Goal: Navigation & Orientation: Find specific page/section

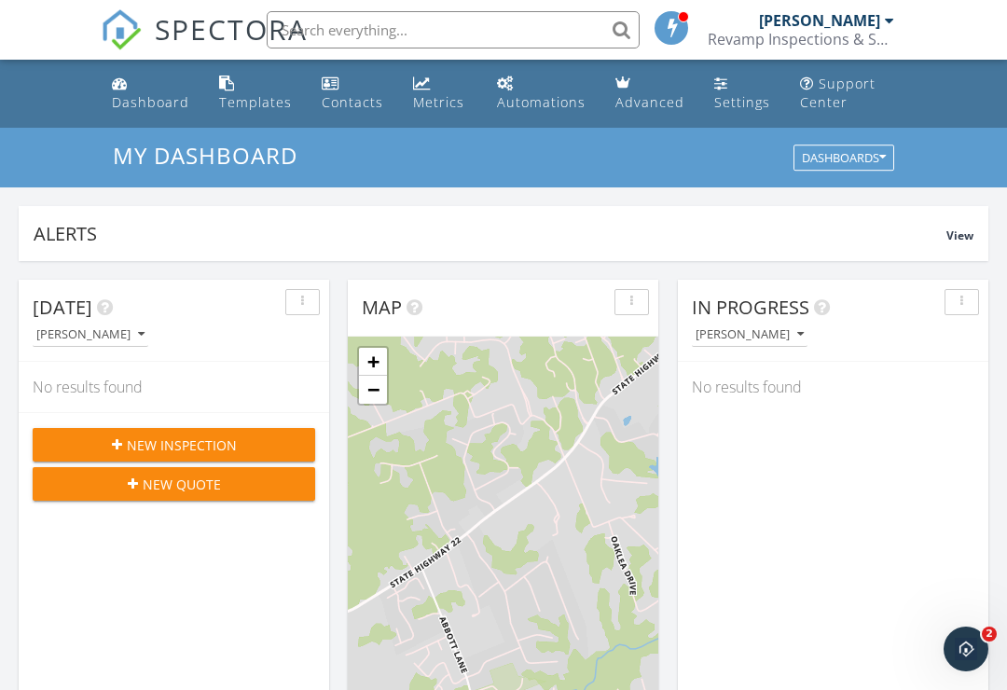
click at [350, 98] on div "Contacts" at bounding box center [353, 102] width 62 height 18
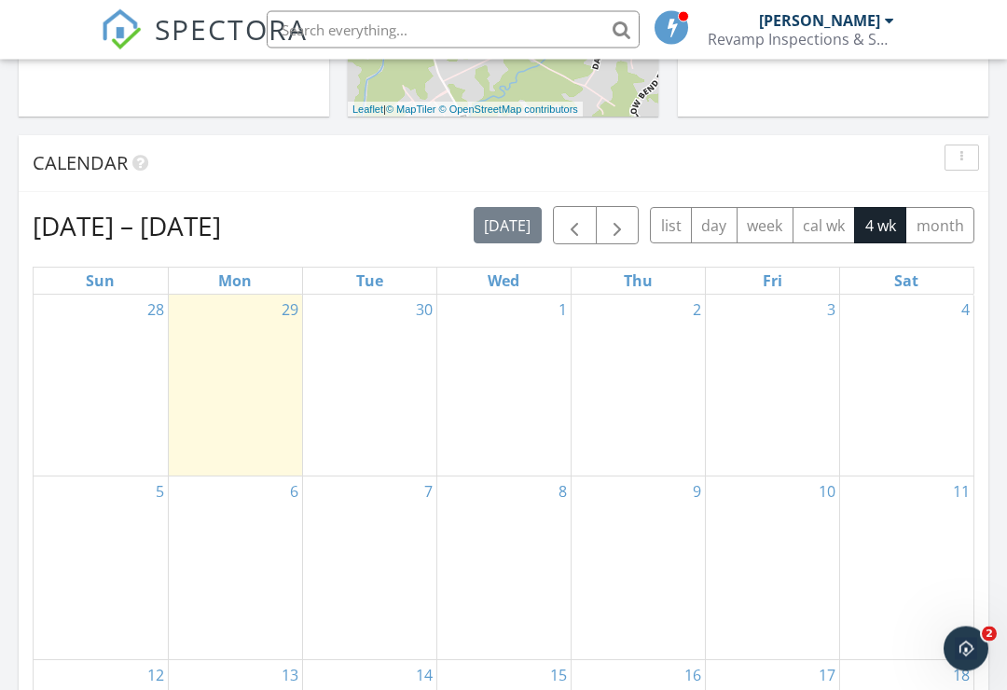
scroll to position [703, 0]
click at [937, 221] on button "month" at bounding box center [940, 226] width 69 height 36
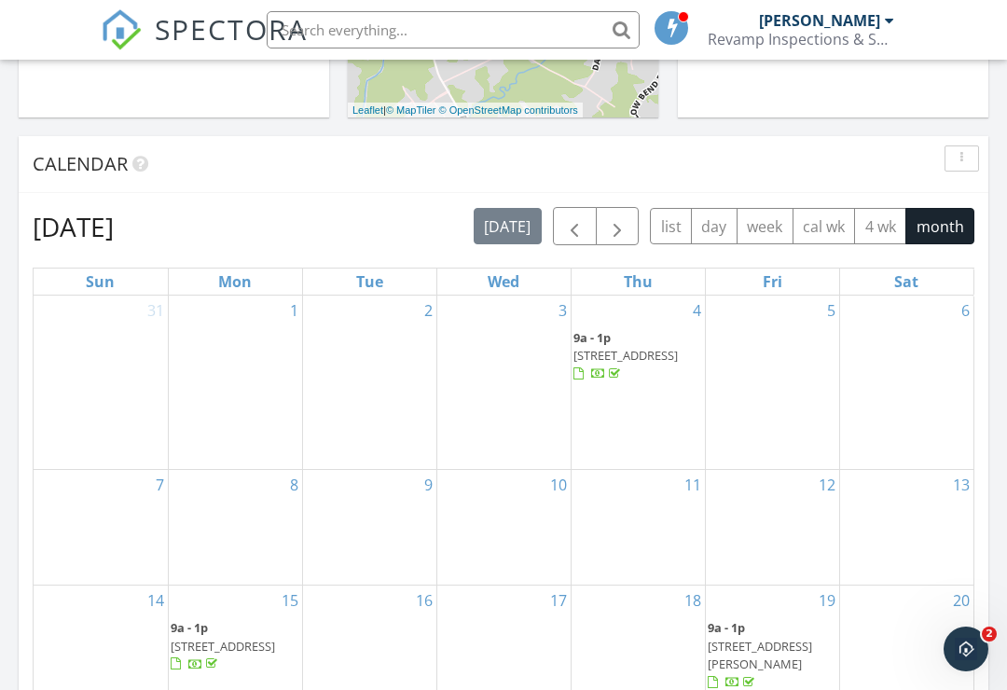
click at [571, 220] on span "button" at bounding box center [574, 226] width 22 height 22
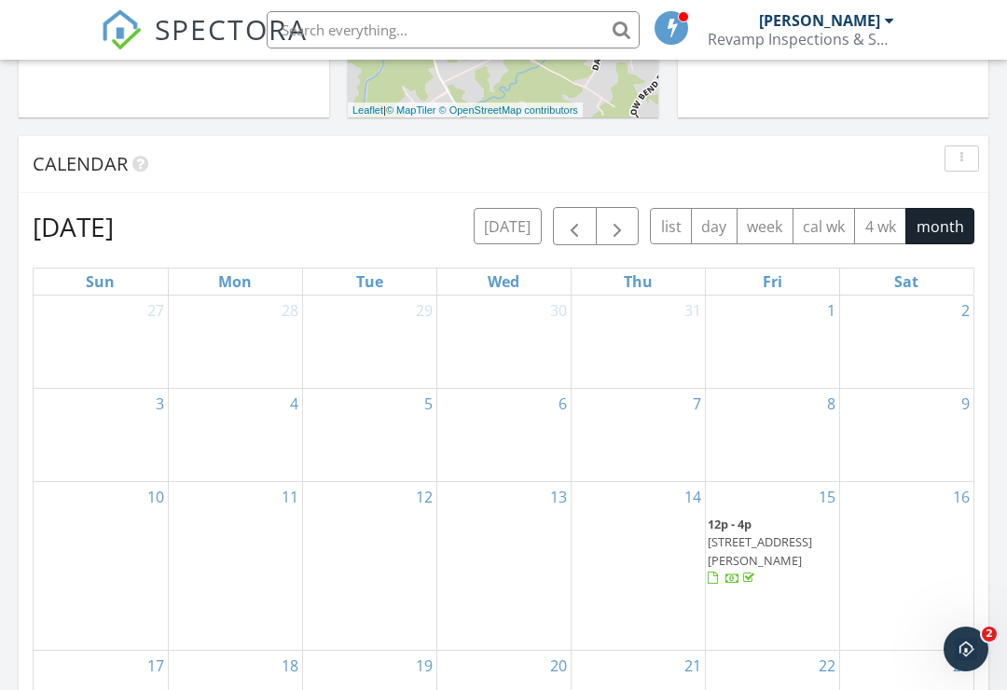
click at [573, 226] on span "button" at bounding box center [574, 226] width 22 height 22
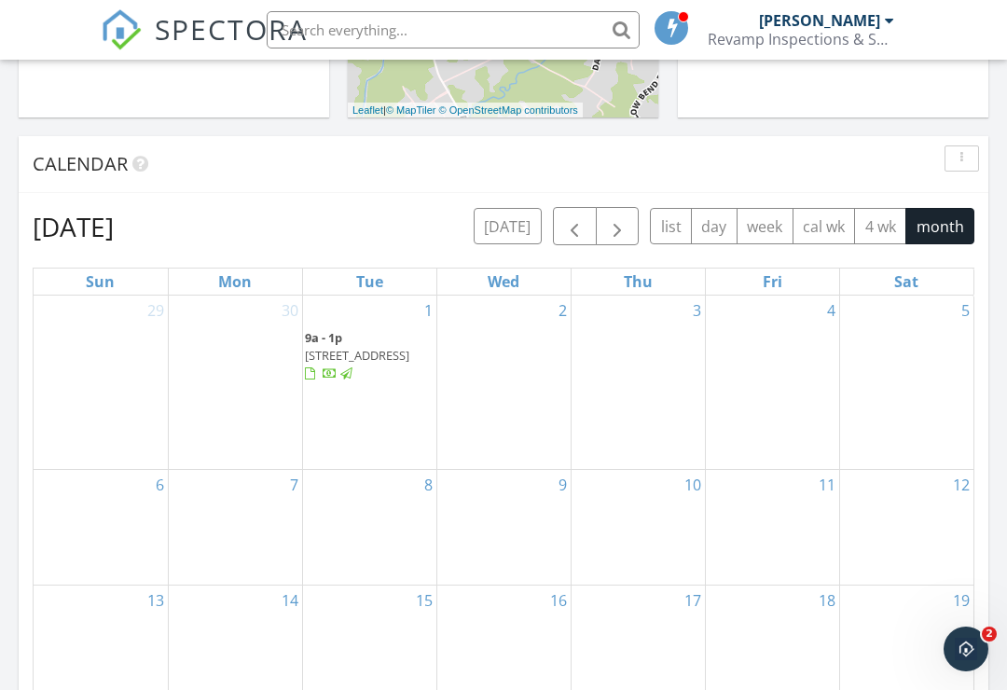
click at [573, 228] on span "button" at bounding box center [574, 226] width 22 height 22
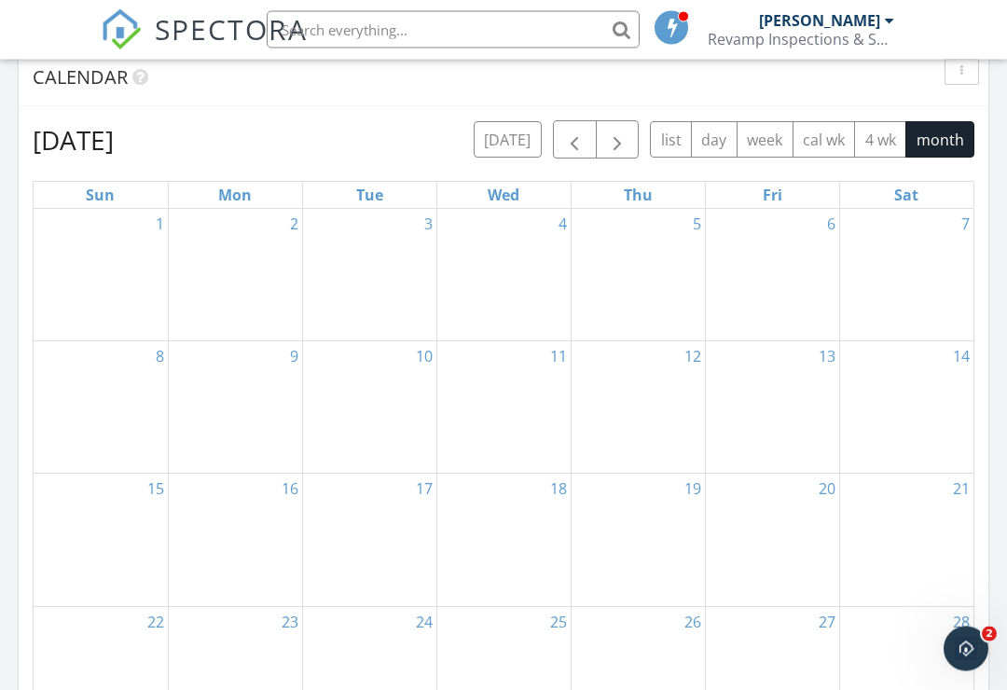
scroll to position [782, 0]
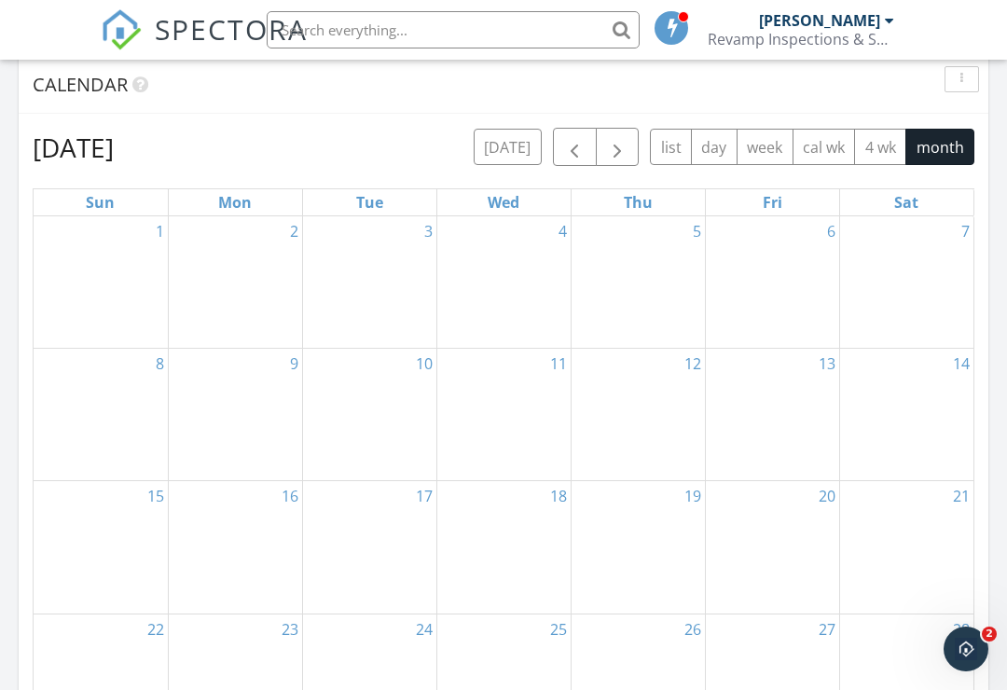
click at [565, 155] on span "button" at bounding box center [574, 147] width 22 height 22
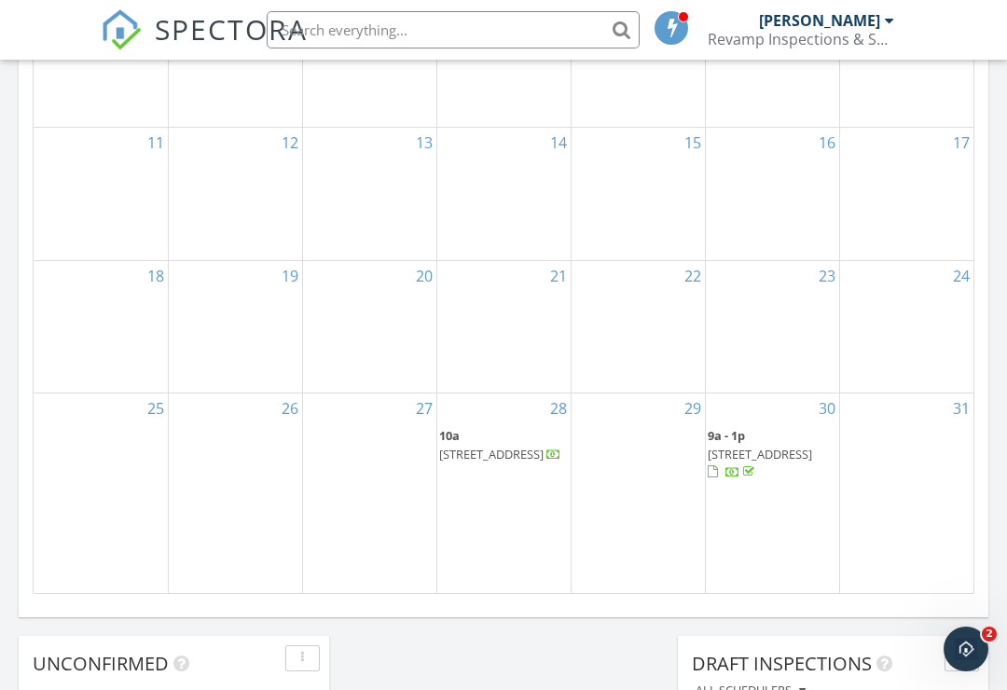
scroll to position [1129, 0]
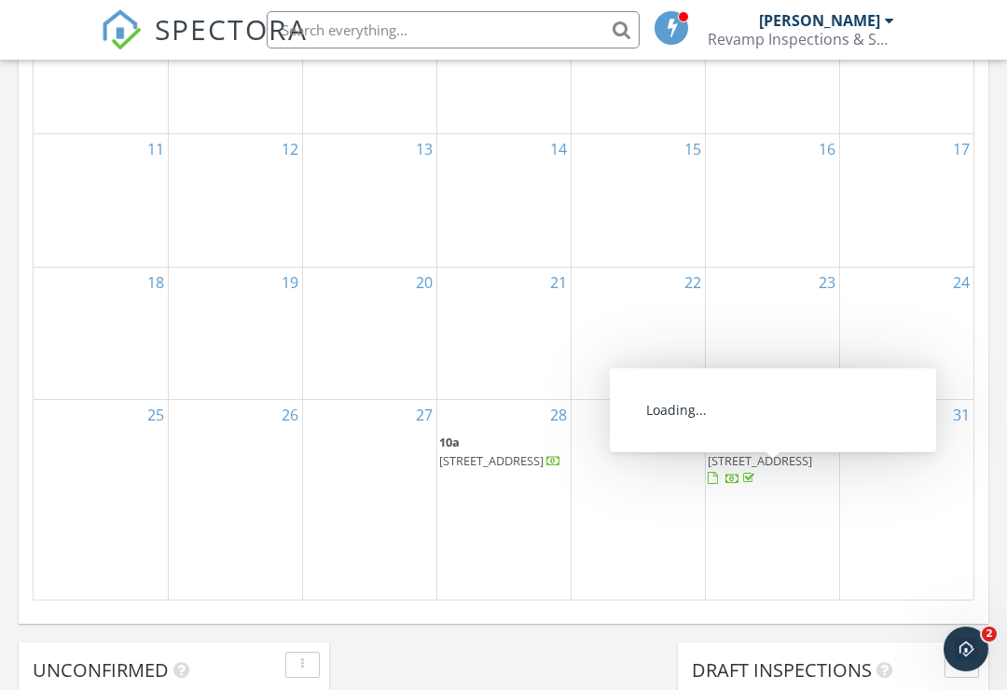
click at [787, 469] on span "509 Keeneland Dr, Bardstown 40004" at bounding box center [760, 460] width 104 height 17
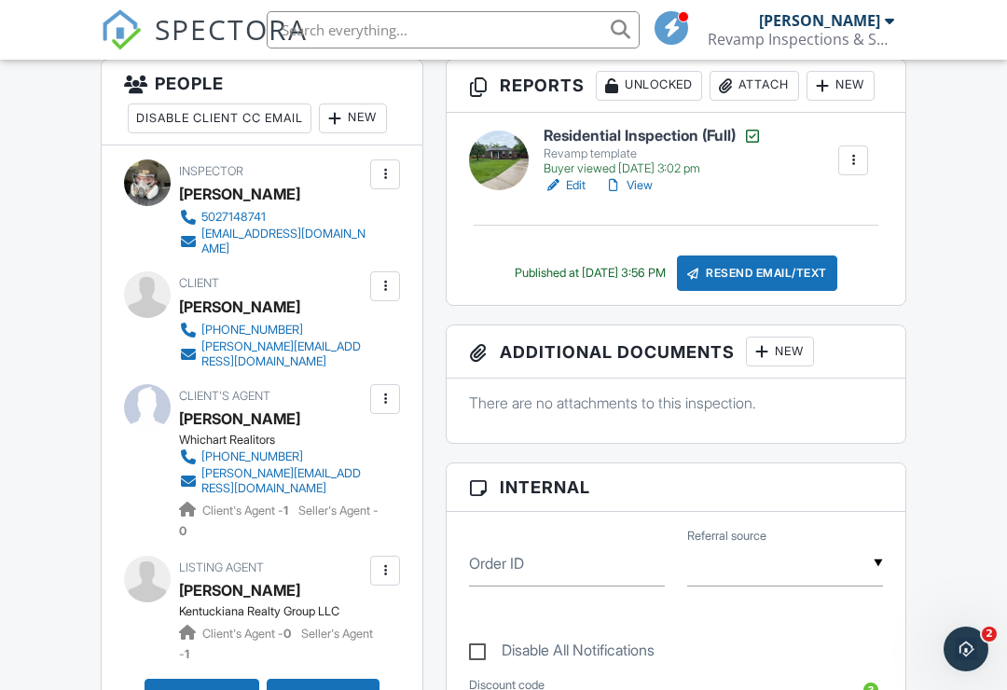
scroll to position [556, 0]
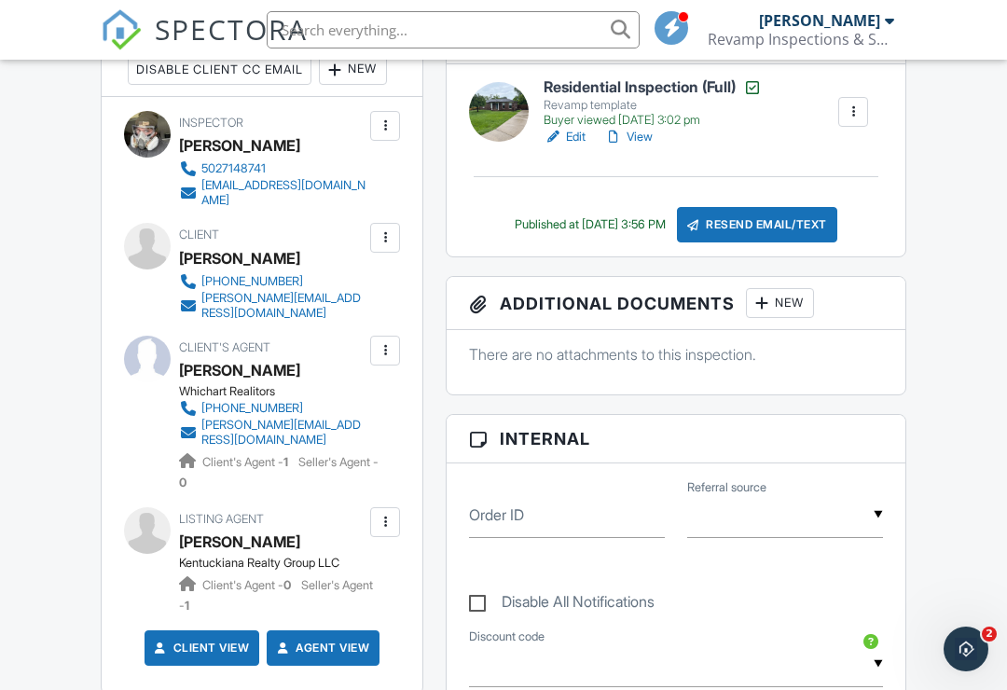
click at [347, 639] on link "Agent View" at bounding box center [321, 648] width 96 height 19
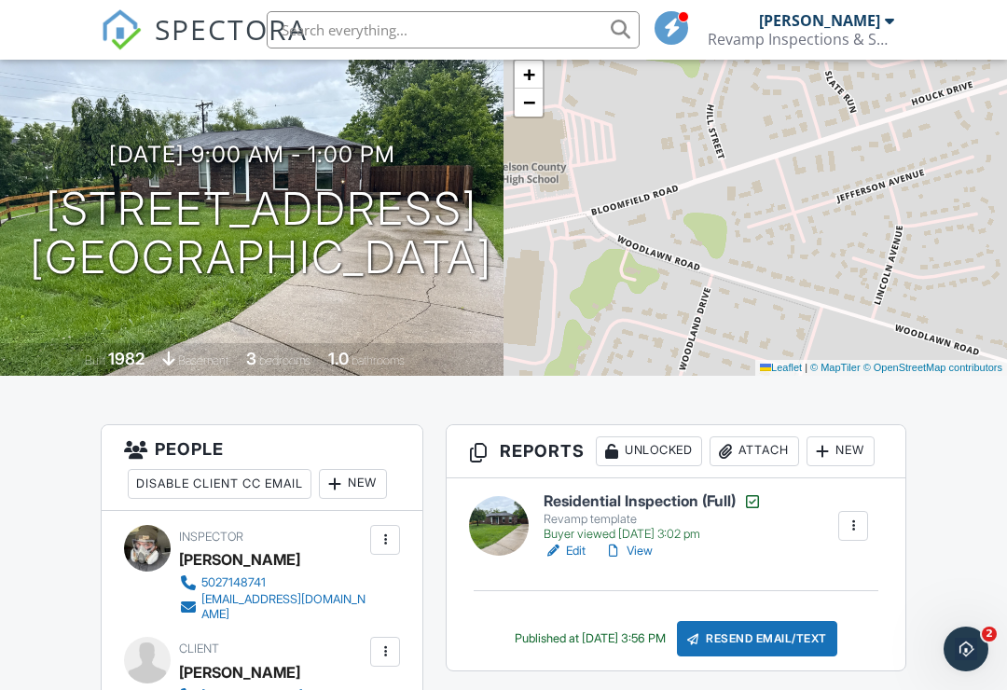
scroll to position [0, 0]
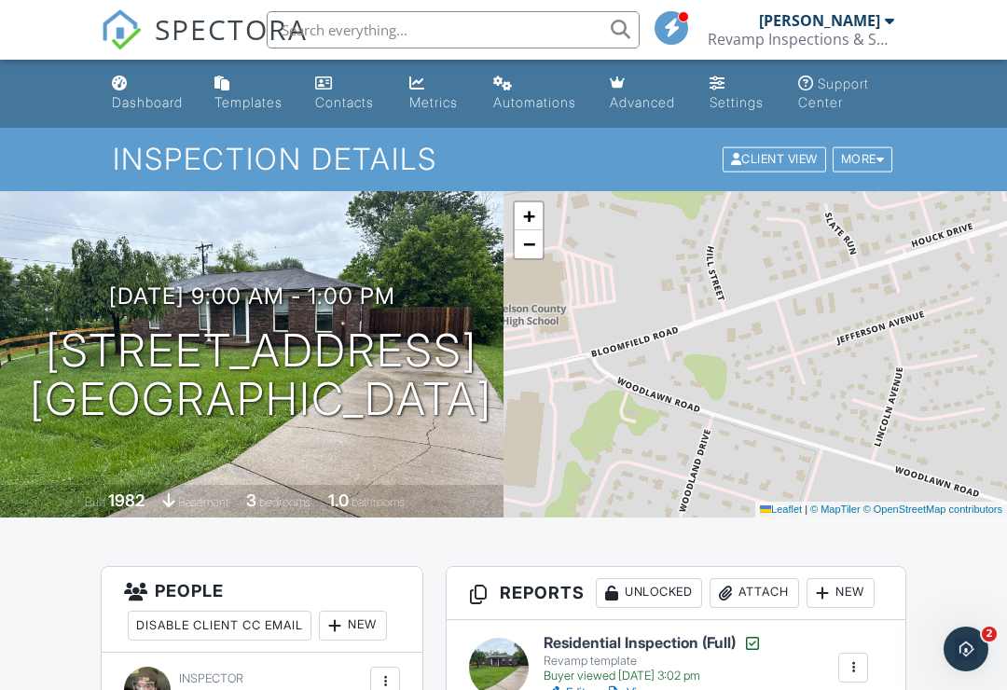
click at [359, 97] on div "Contacts" at bounding box center [344, 102] width 59 height 16
